Goal: Transaction & Acquisition: Obtain resource

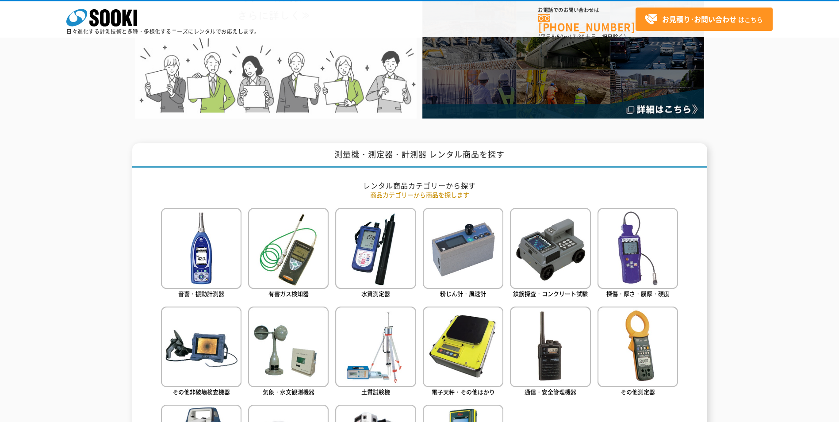
scroll to position [309, 0]
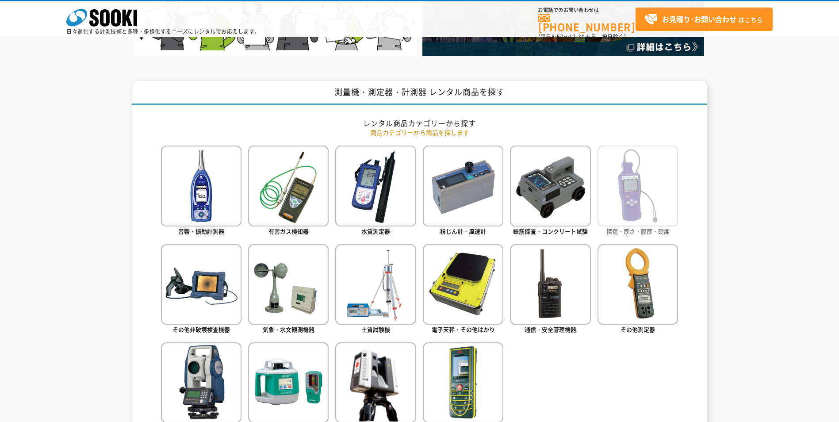
click at [628, 182] on img at bounding box center [637, 185] width 80 height 80
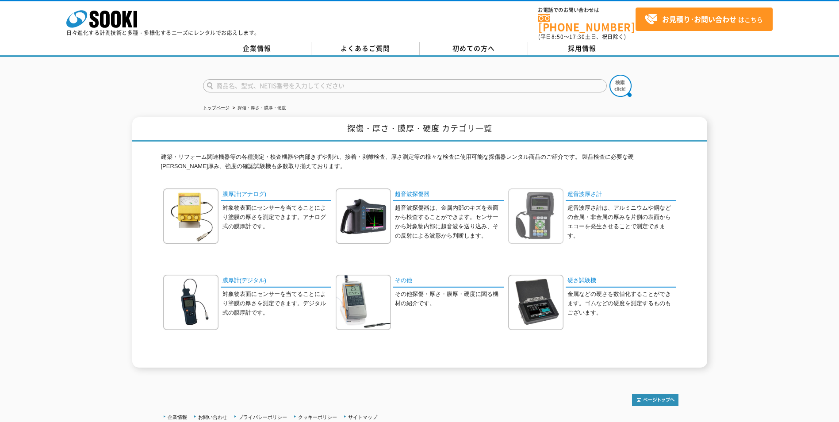
click at [541, 204] on img at bounding box center [535, 215] width 55 height 55
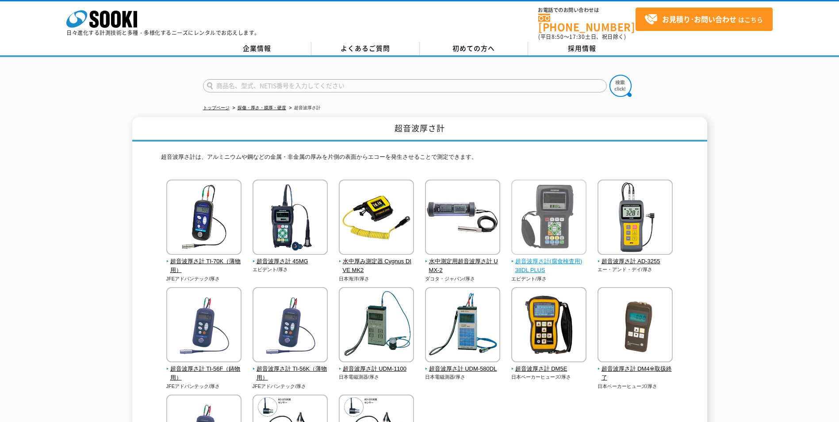
click at [546, 210] on img at bounding box center [548, 217] width 75 height 77
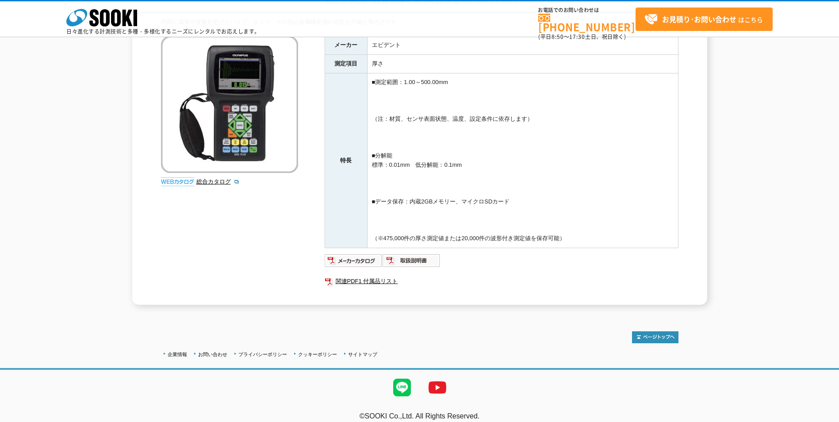
scroll to position [88, 0]
click at [359, 259] on img at bounding box center [353, 259] width 58 height 14
click at [366, 280] on link "関連PDF1 付属品リスト" at bounding box center [501, 280] width 354 height 11
